Goal: Navigation & Orientation: Find specific page/section

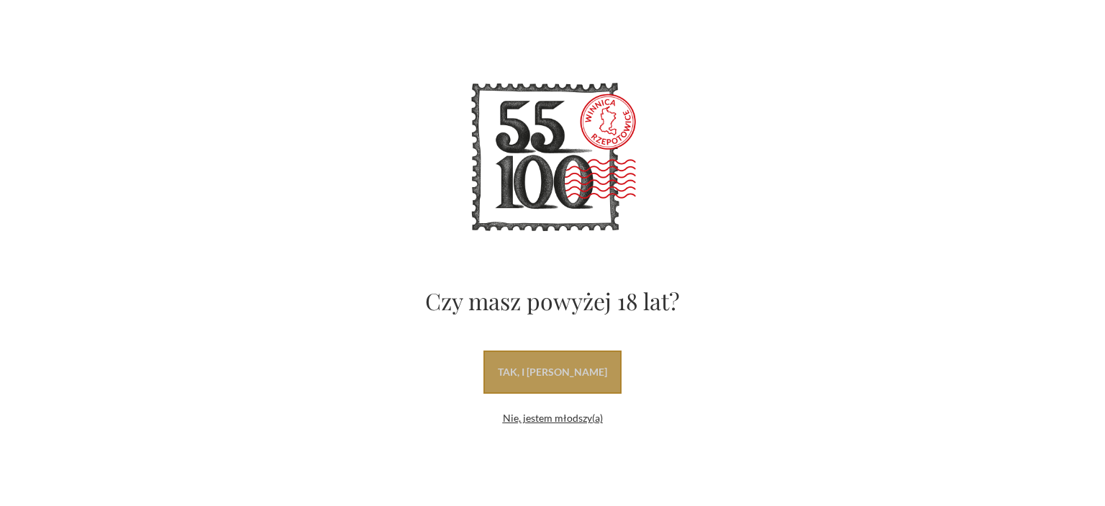
click at [613, 352] on link "tak, i [PERSON_NAME]" at bounding box center [552, 371] width 138 height 43
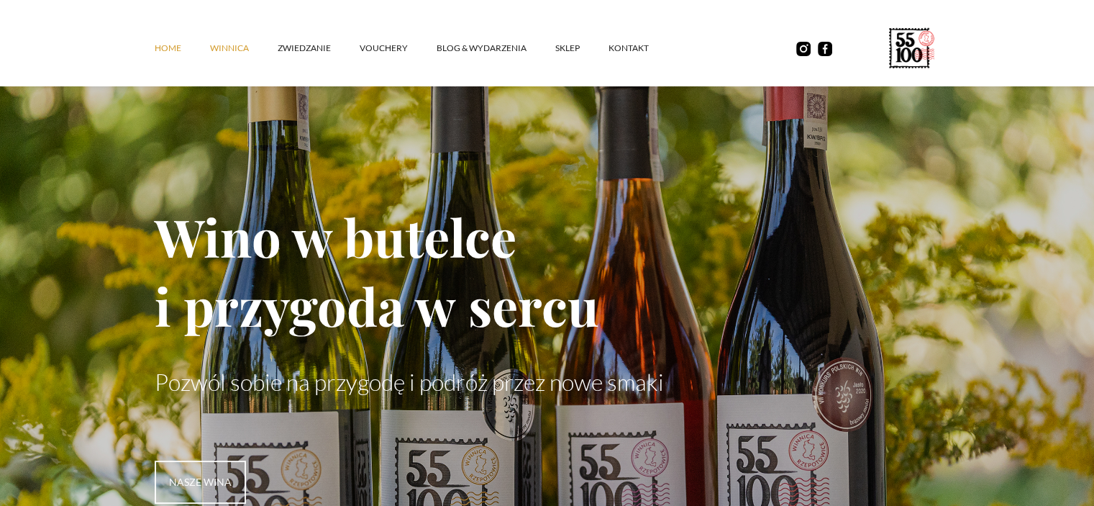
click at [242, 47] on link "winnica" at bounding box center [244, 48] width 68 height 43
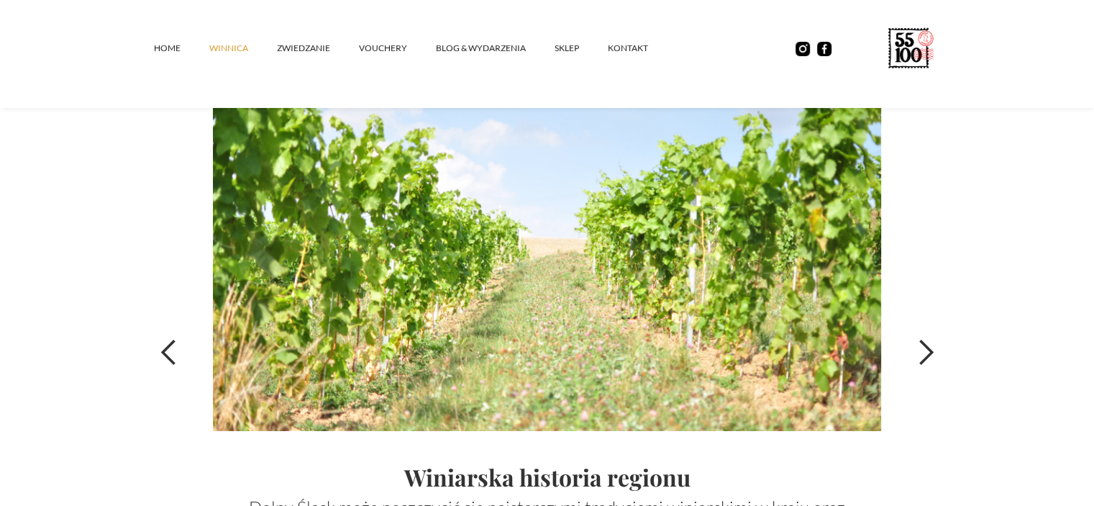
scroll to position [4875, 0]
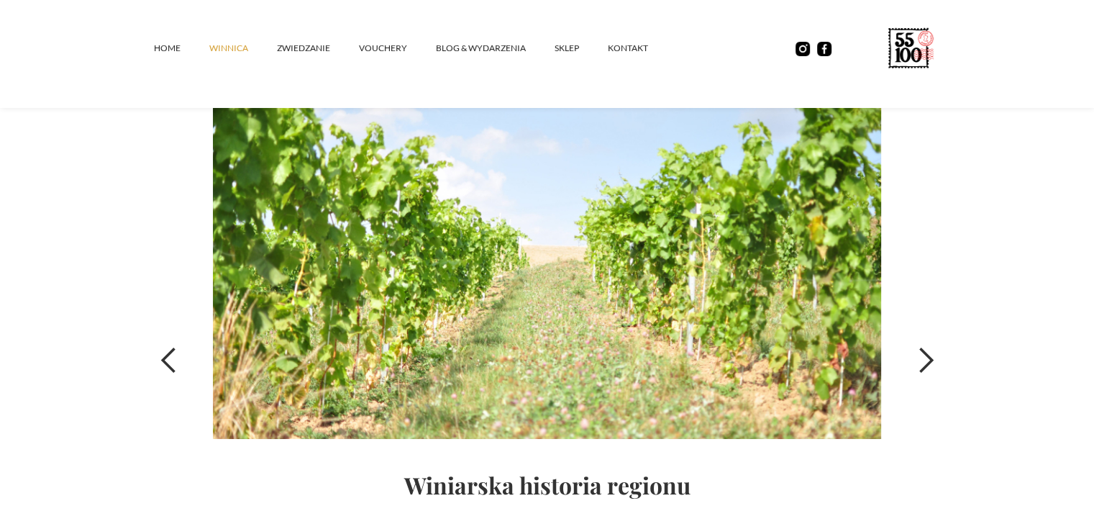
click at [158, 359] on div "previous slide" at bounding box center [169, 360] width 29 height 29
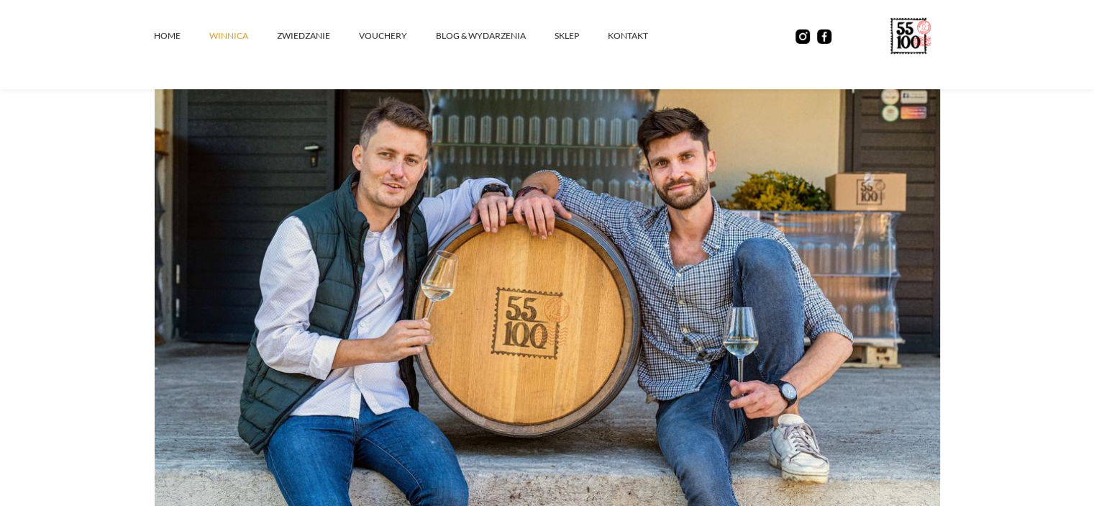
scroll to position [0, 0]
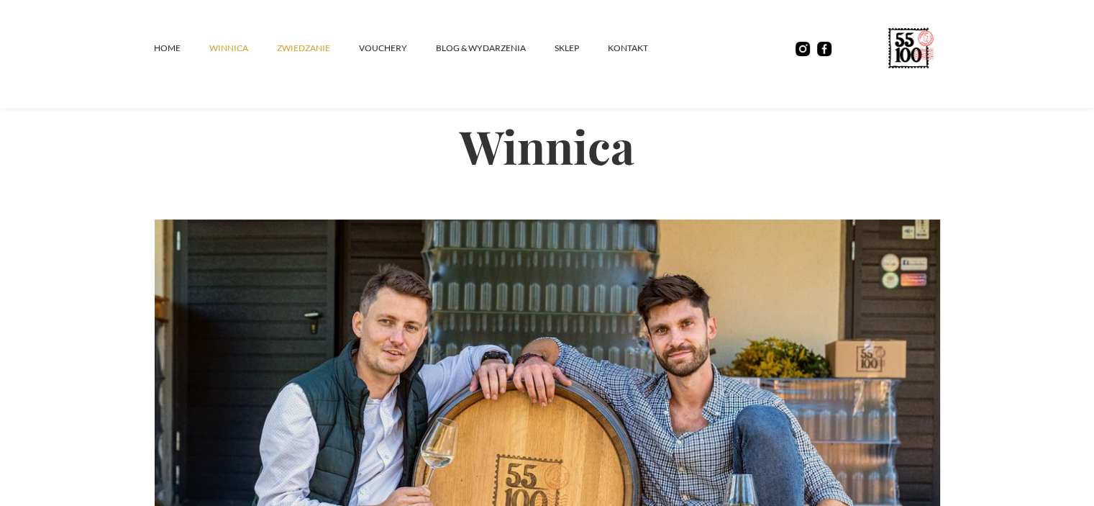
click at [304, 48] on link "ZWIEDZANIE" at bounding box center [318, 48] width 82 height 43
